Goal: Task Accomplishment & Management: Manage account settings

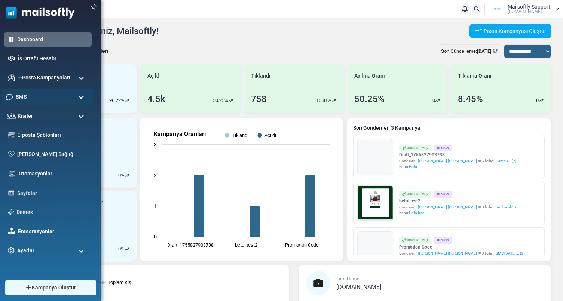
click at [50, 95] on div "SMS" at bounding box center [48, 97] width 92 height 16
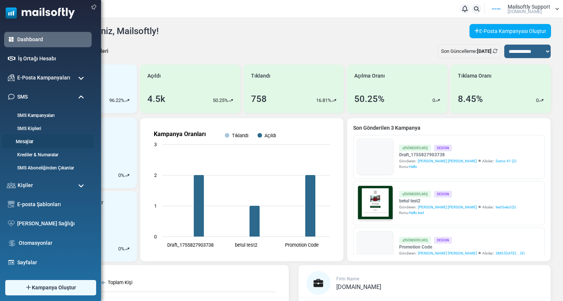
click at [27, 141] on link "Mesajlar" at bounding box center [47, 141] width 90 height 7
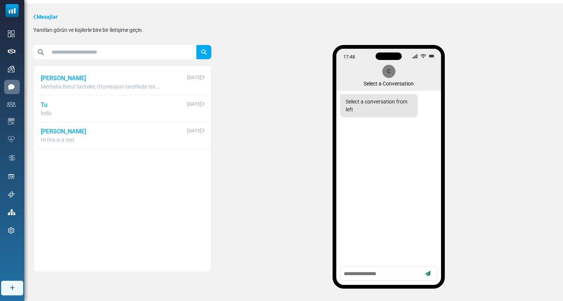
scroll to position [14, 0]
click at [405, 271] on textarea at bounding box center [382, 272] width 78 height 9
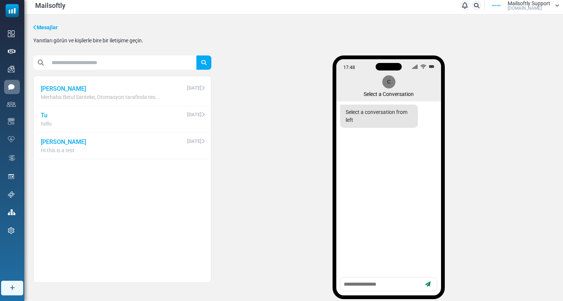
scroll to position [20, 0]
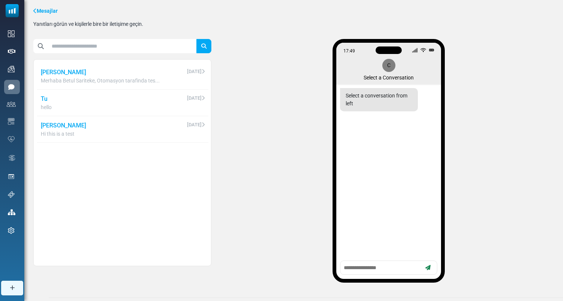
click at [192, 74] on span "August 29, 2025" at bounding box center [196, 72] width 18 height 9
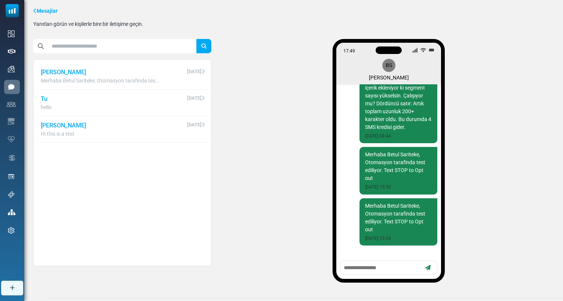
click at [187, 103] on span "August 29, 2025" at bounding box center [196, 98] width 18 height 9
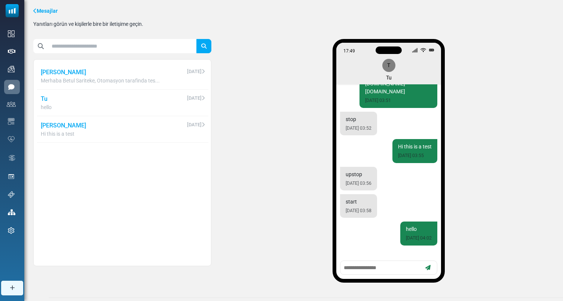
scroll to position [118, 0]
click at [187, 66] on li "Betul Sariteke August 29, 2025 Merhaba Betul Sariteke, Otomasyon tarafinda tes.…" at bounding box center [122, 76] width 171 height 26
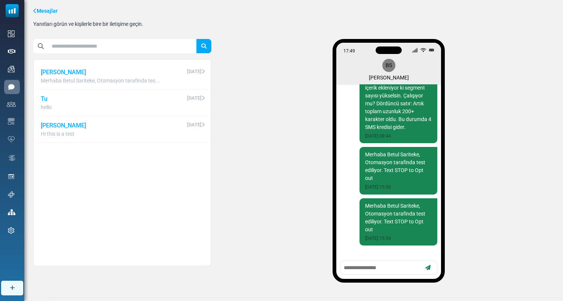
click at [86, 103] on span "hello" at bounding box center [123, 107] width 164 height 8
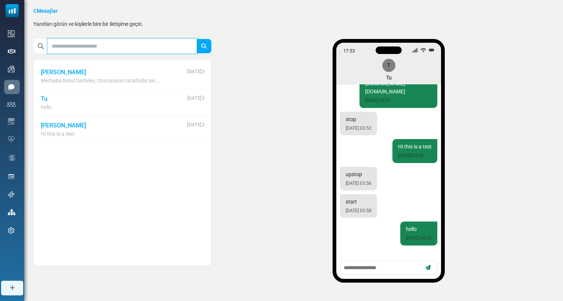
click at [154, 43] on input "text" at bounding box center [122, 46] width 149 height 14
click at [263, 61] on div "17:53 T Tu Hi {(first_name)}, this is a test email from Mailsoftly.com. For mor…" at bounding box center [388, 163] width 331 height 249
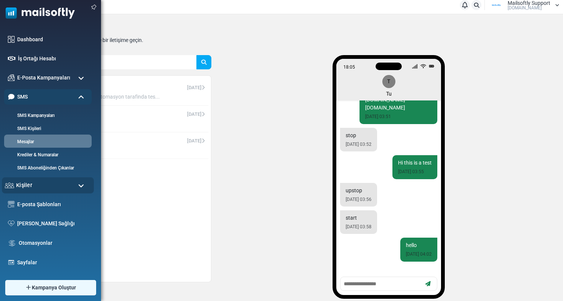
click at [60, 183] on div "Kişiler" at bounding box center [48, 185] width 92 height 16
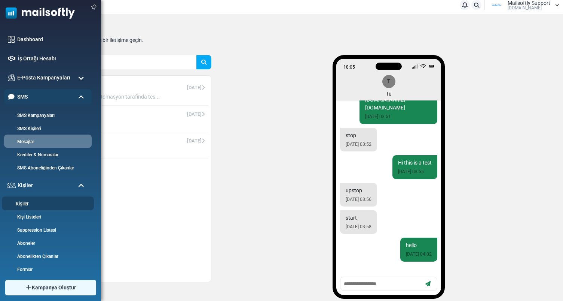
click at [18, 202] on link "Kişiler" at bounding box center [47, 203] width 90 height 7
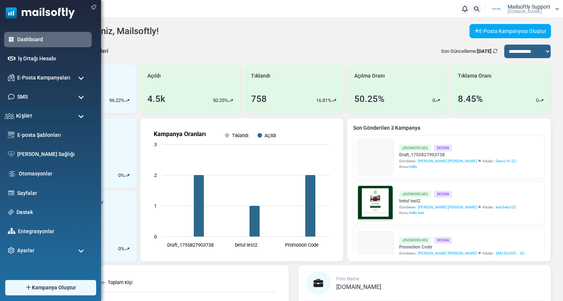
click at [61, 119] on div "Kişiler" at bounding box center [48, 116] width 92 height 16
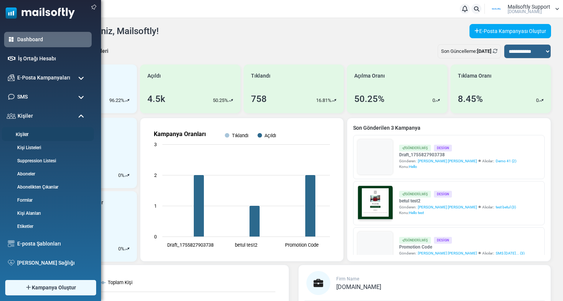
click at [28, 136] on link "Kişiler" at bounding box center [47, 134] width 90 height 7
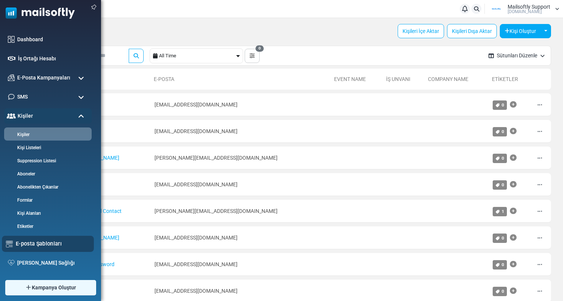
scroll to position [95, 0]
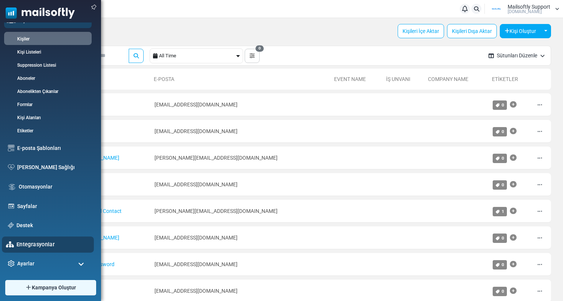
click at [34, 243] on link "Entegrasyonlar" at bounding box center [52, 244] width 73 height 8
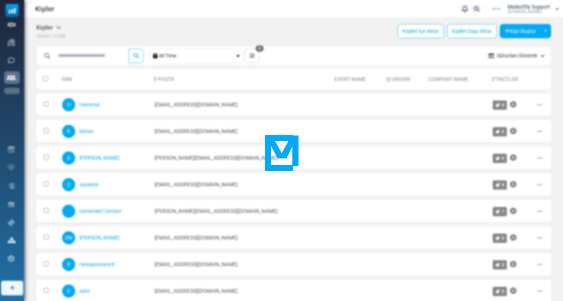
scroll to position [0, 0]
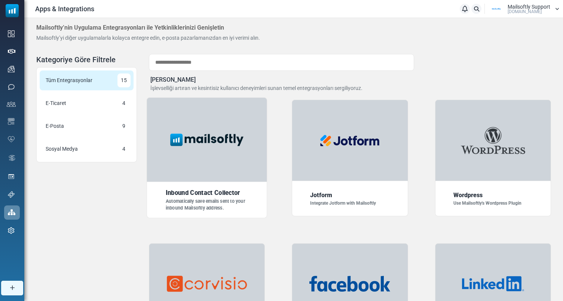
click at [205, 134] on img at bounding box center [207, 139] width 84 height 21
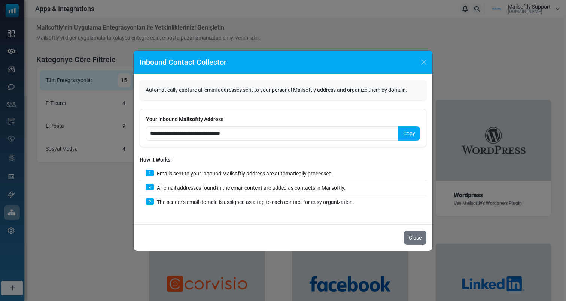
click at [405, 131] on button "Copy" at bounding box center [409, 133] width 22 height 14
click at [183, 23] on div "**********" at bounding box center [283, 150] width 566 height 301
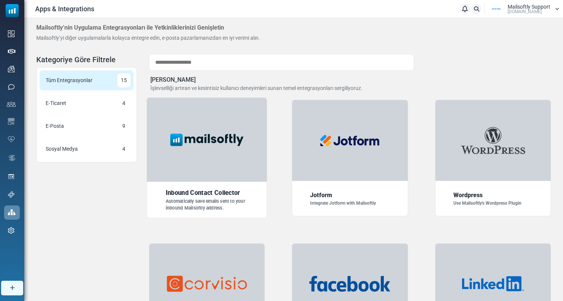
click at [183, 137] on img at bounding box center [207, 139] width 84 height 21
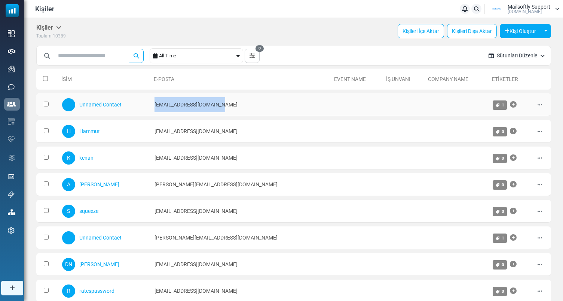
drag, startPoint x: 150, startPoint y: 101, endPoint x: 256, endPoint y: 103, distance: 105.2
click at [255, 103] on td "mscontact@mailsoftly.com" at bounding box center [241, 104] width 180 height 23
click at [256, 103] on td "mscontact@mailsoftly.com" at bounding box center [241, 104] width 180 height 23
drag, startPoint x: 256, startPoint y: 103, endPoint x: 143, endPoint y: 103, distance: 112.7
click at [143, 103] on tr "Unnamed Contact mscontact@mailsoftly.com 1 gmail.com Düzenle Arşivle Sil" at bounding box center [293, 104] width 515 height 23
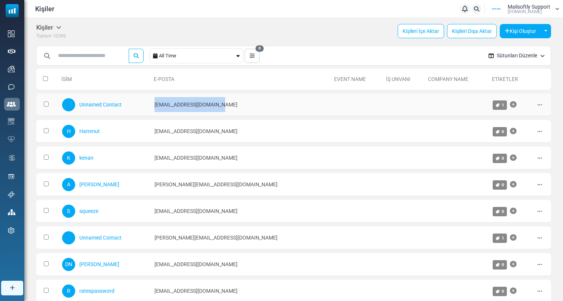
click at [143, 103] on div "Unnamed Contact" at bounding box center [104, 104] width 85 height 15
drag, startPoint x: 143, startPoint y: 103, endPoint x: 279, endPoint y: 106, distance: 135.5
click at [279, 106] on tr "Unnamed Contact mscontact@mailsoftly.com 1 gmail.com Düzenle Arşivle Sil" at bounding box center [293, 104] width 515 height 23
click at [279, 106] on td "mscontact@mailsoftly.com" at bounding box center [241, 104] width 180 height 23
click at [540, 104] on icon at bounding box center [540, 104] width 4 height 5
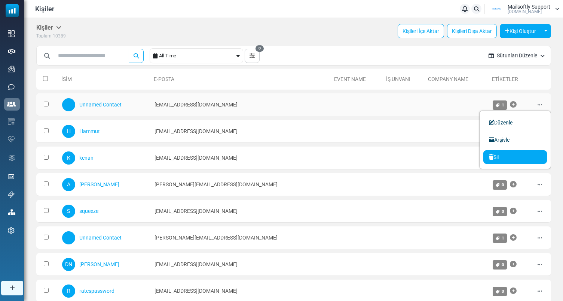
click at [502, 152] on link "Sil" at bounding box center [516, 156] width 64 height 13
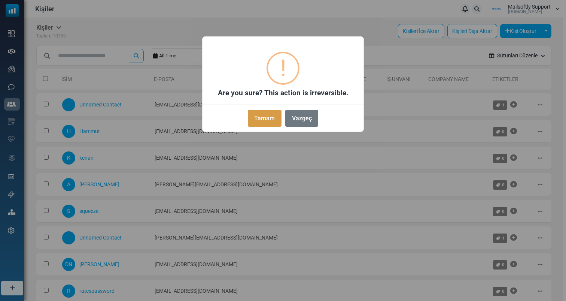
click at [262, 119] on button "Tamam" at bounding box center [265, 118] width 34 height 17
